Goal: Task Accomplishment & Management: Manage account settings

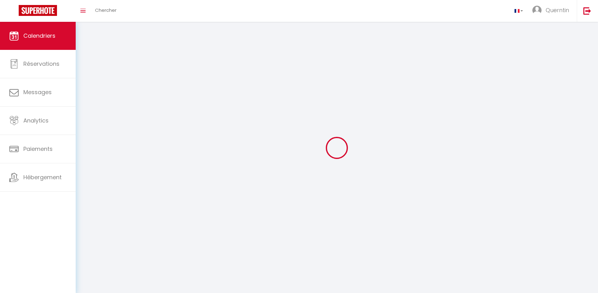
select select
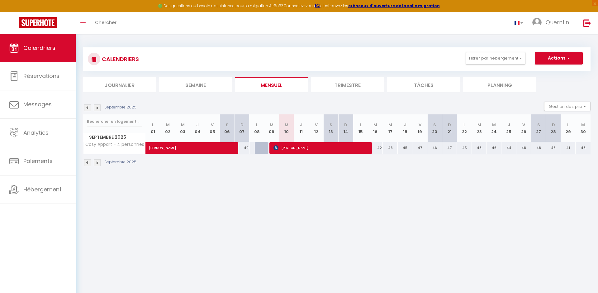
click at [332, 152] on span "[PERSON_NAME]" at bounding box center [320, 148] width 95 height 12
select select "OK"
select select "KO"
select select "1"
select select "0"
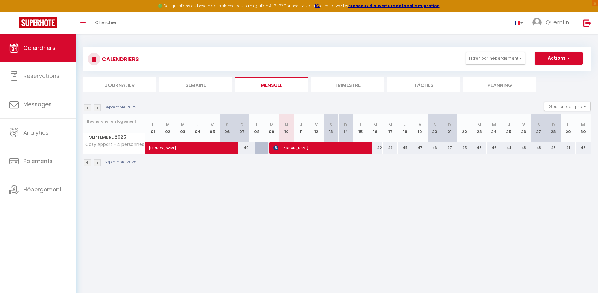
select select "1"
select select
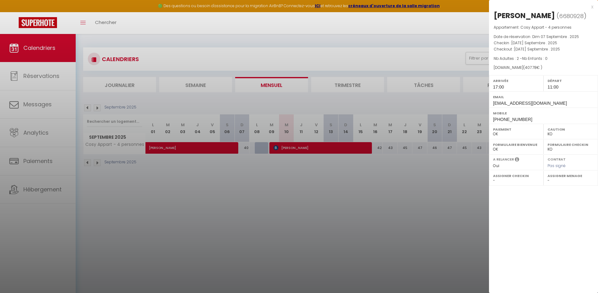
select select "18707"
click at [257, 184] on div at bounding box center [299, 146] width 598 height 293
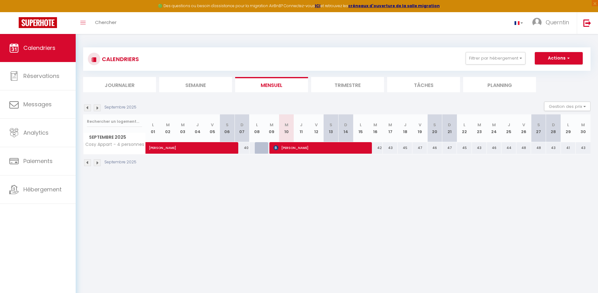
click at [230, 215] on body "🟢 Des questions ou besoin d'assistance pour la migration AirBnB? Connectez-vous…" at bounding box center [299, 180] width 598 height 293
